Goal: Navigation & Orientation: Find specific page/section

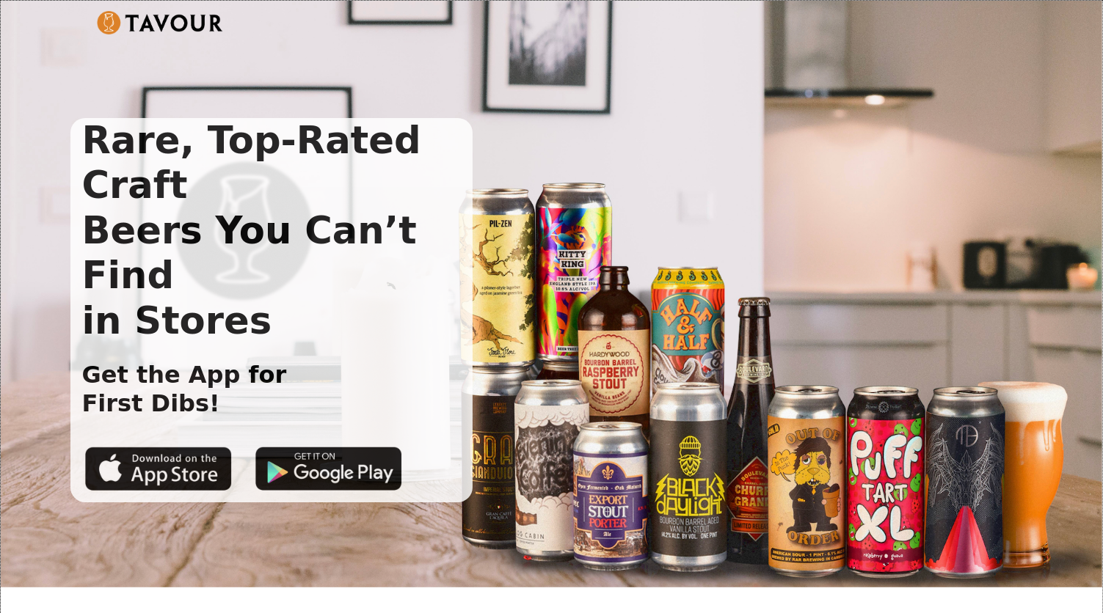
click at [263, 30] on div at bounding box center [540, 30] width 886 height 38
click at [145, 18] on img at bounding box center [160, 22] width 127 height 23
click at [238, 200] on h1 "Rare, Top-Rated Craft Beers You Can’t Find in Stores" at bounding box center [271, 230] width 403 height 225
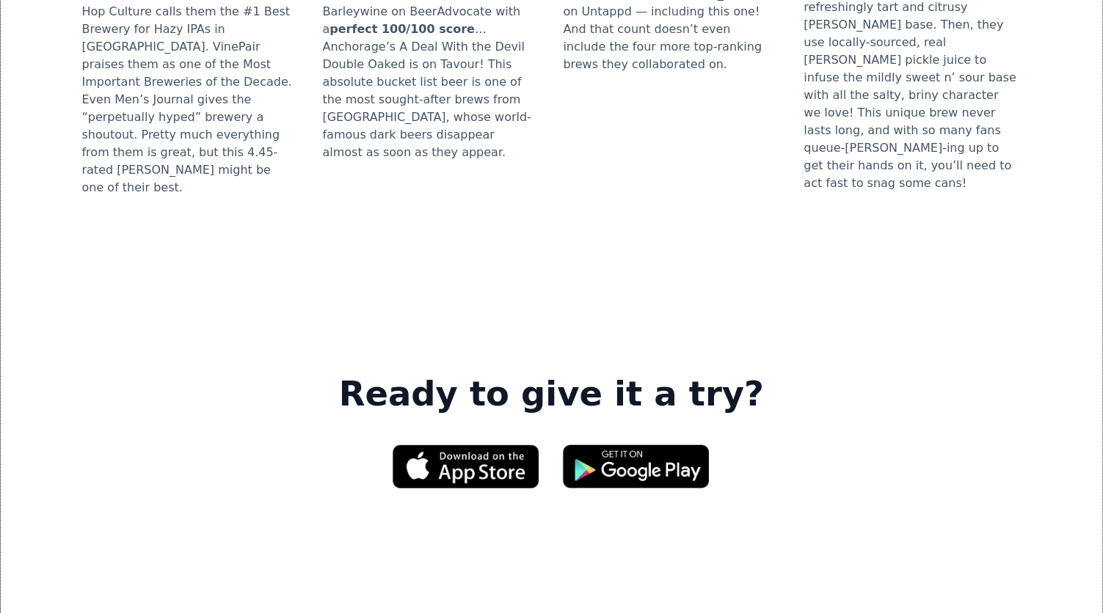
scroll to position [2128, 0]
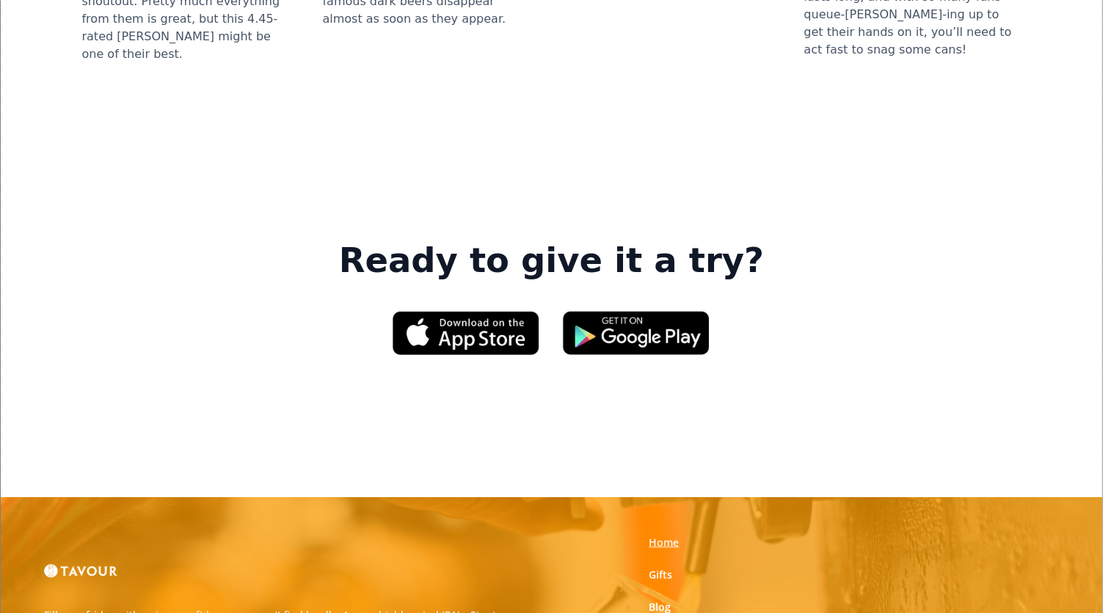
click at [668, 536] on link "Home" at bounding box center [664, 543] width 30 height 15
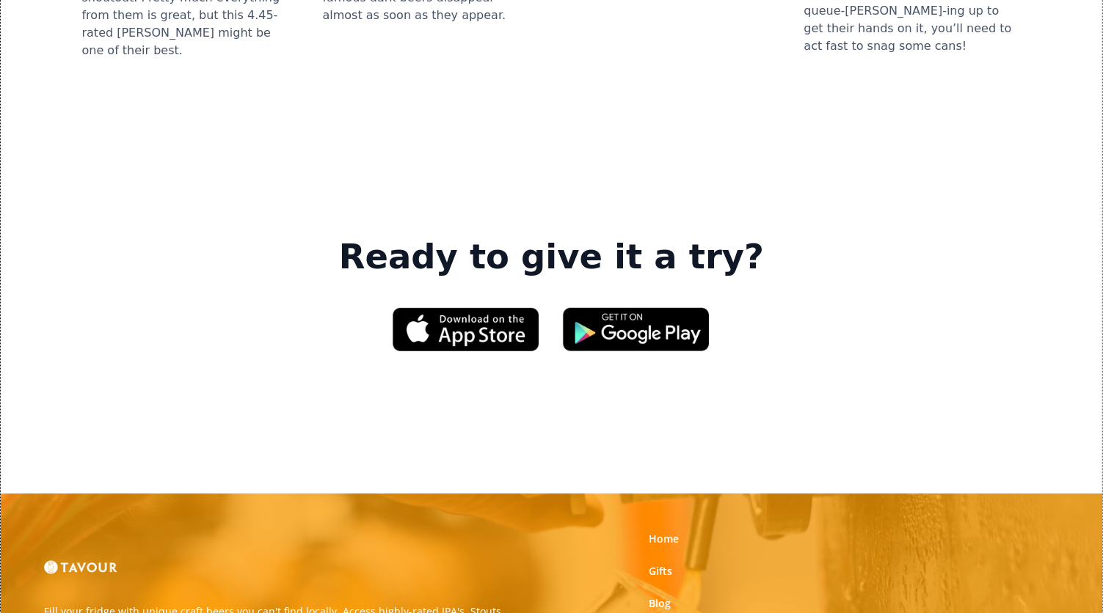
scroll to position [2201, 0]
